Goal: Task Accomplishment & Management: Use online tool/utility

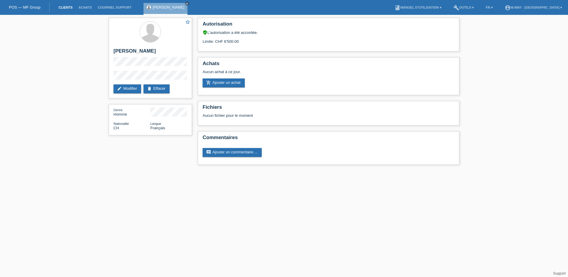
click at [67, 8] on link "Clients" at bounding box center [66, 8] width 20 height 4
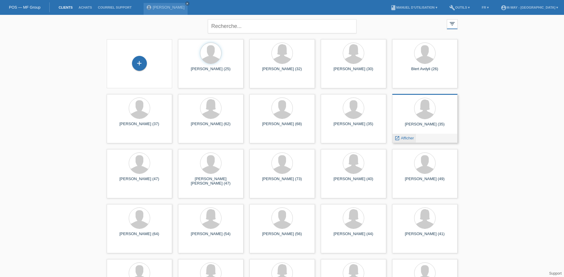
click at [407, 138] on span "Afficher" at bounding box center [406, 138] width 13 height 4
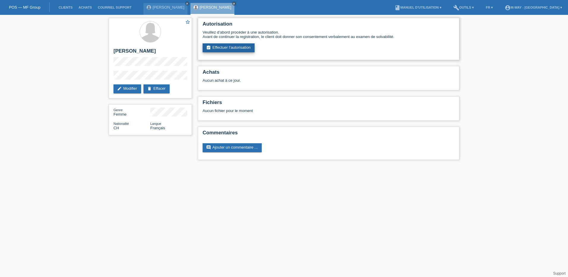
click at [236, 46] on link "assignment_turned_in Effectuer l’autorisation" at bounding box center [229, 47] width 52 height 9
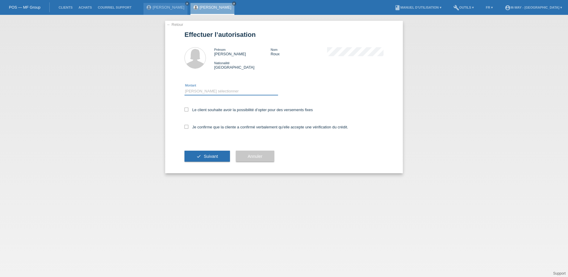
click at [206, 89] on select "Veuillez sélectionner CHF 1.00 - CHF 499.00 CHF 500.00 - CHF 1'999.00 CHF 2'000…" at bounding box center [232, 91] width 94 height 7
select select "3"
click at [185, 88] on select "Veuillez sélectionner CHF 1.00 - CHF 499.00 CHF 500.00 - CHF 1'999.00 CHF 2'000…" at bounding box center [232, 91] width 94 height 7
click at [187, 111] on label "Le client souhaite avoir la possibilité d’opter pour des versements fixes" at bounding box center [249, 110] width 128 height 4
click at [187, 111] on input "Le client souhaite avoir la possibilité d’opter pour des versements fixes" at bounding box center [187, 110] width 4 height 4
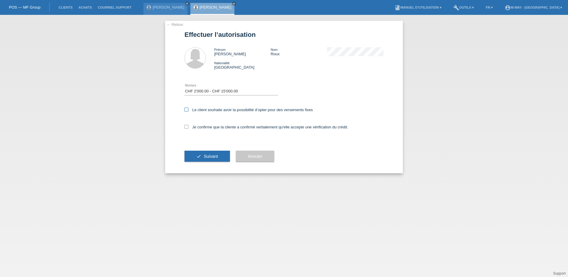
checkbox input "true"
click at [187, 127] on icon at bounding box center [187, 127] width 4 height 4
click at [187, 127] on input "Je confirme que la cliente a confirmé verbalement qu'elle accepte une vérificat…" at bounding box center [187, 127] width 4 height 4
checkbox input "true"
click at [205, 154] on span "Suivant" at bounding box center [211, 156] width 14 height 5
